Goal: Navigation & Orientation: Find specific page/section

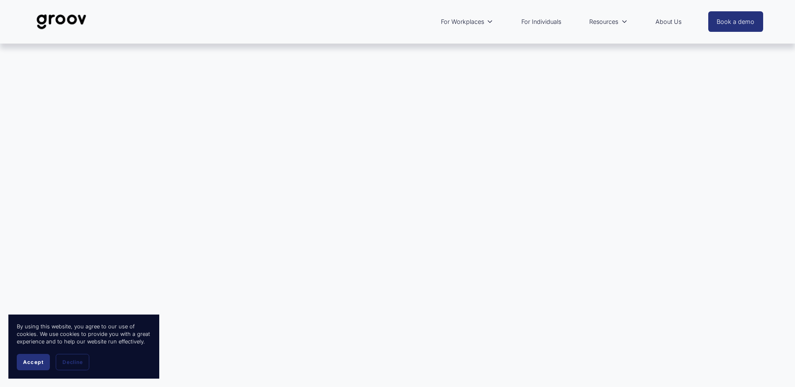
click at [37, 362] on span "Accept" at bounding box center [33, 362] width 21 height 6
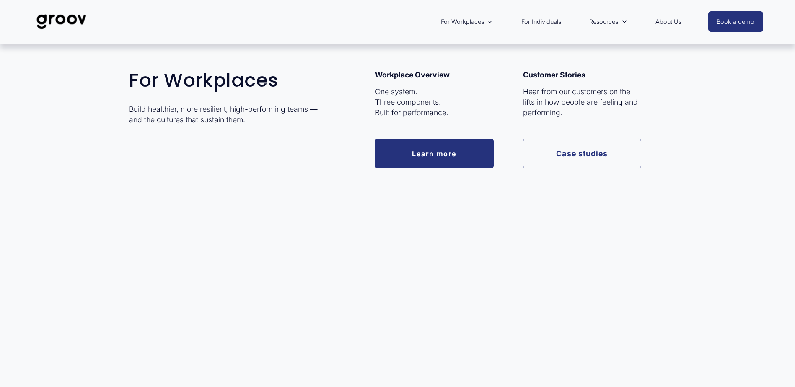
click at [476, 27] on span "For Workplaces" at bounding box center [462, 21] width 43 height 11
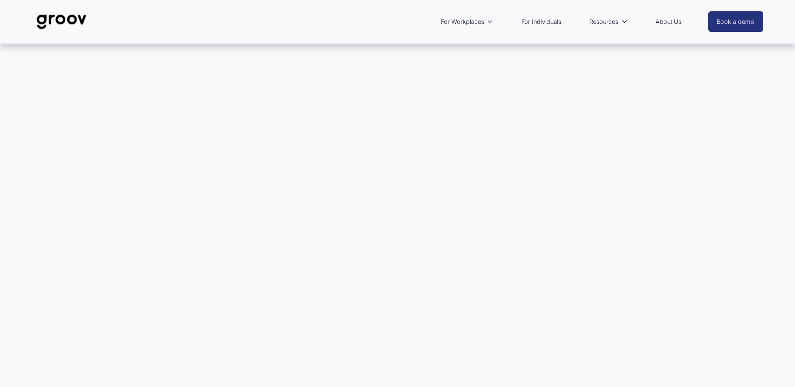
click at [539, 20] on link "For Individuals" at bounding box center [541, 21] width 48 height 19
click at [548, 23] on link "For Individuals" at bounding box center [541, 21] width 48 height 19
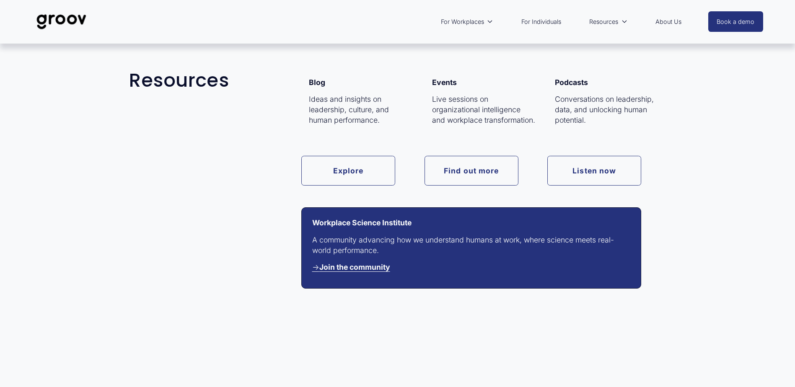
click at [613, 25] on span "Resources" at bounding box center [603, 21] width 29 height 11
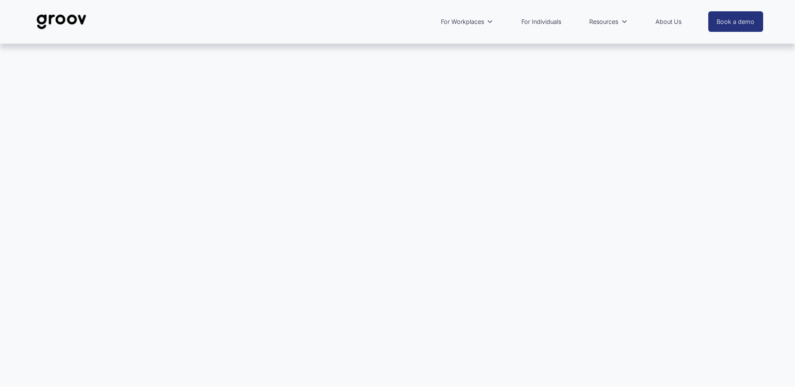
click at [673, 21] on link "About Us" at bounding box center [669, 21] width 34 height 19
